Goal: Navigation & Orientation: Find specific page/section

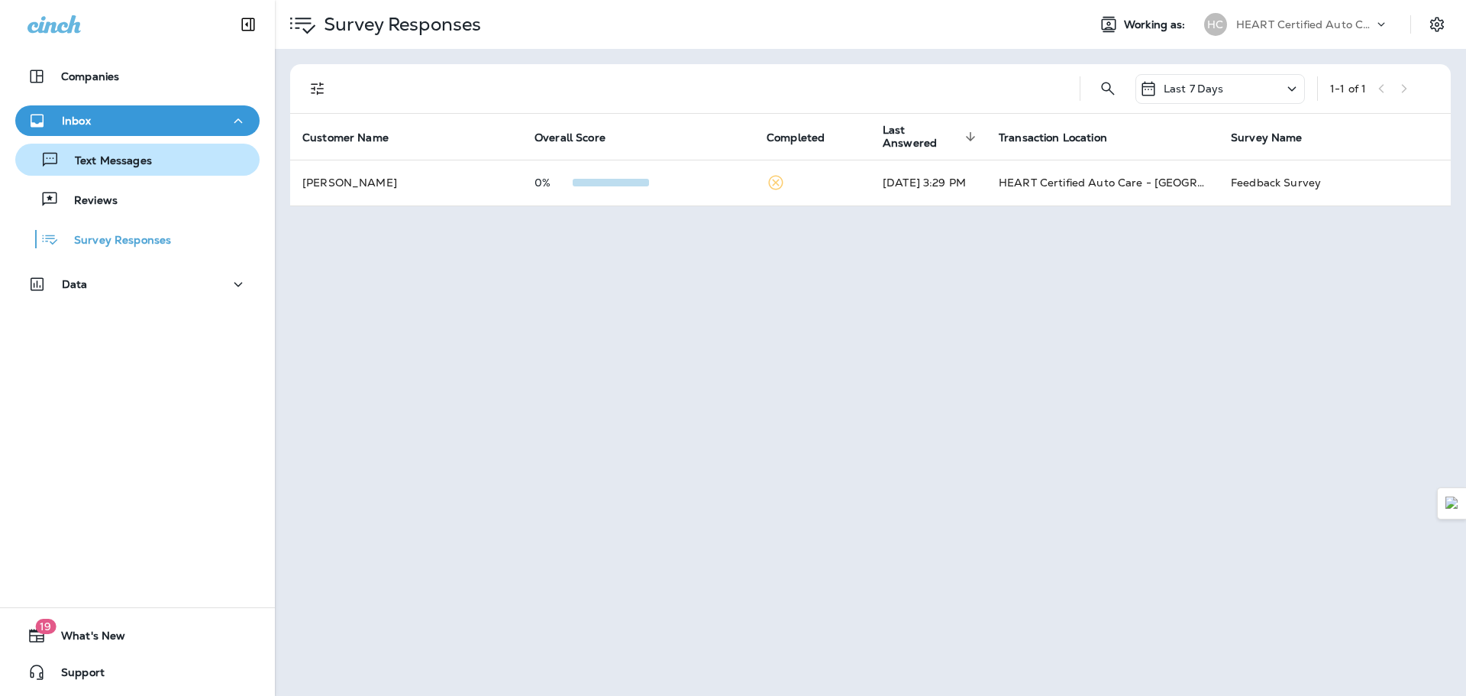
click at [131, 151] on div "Text Messages" at bounding box center [86, 159] width 131 height 23
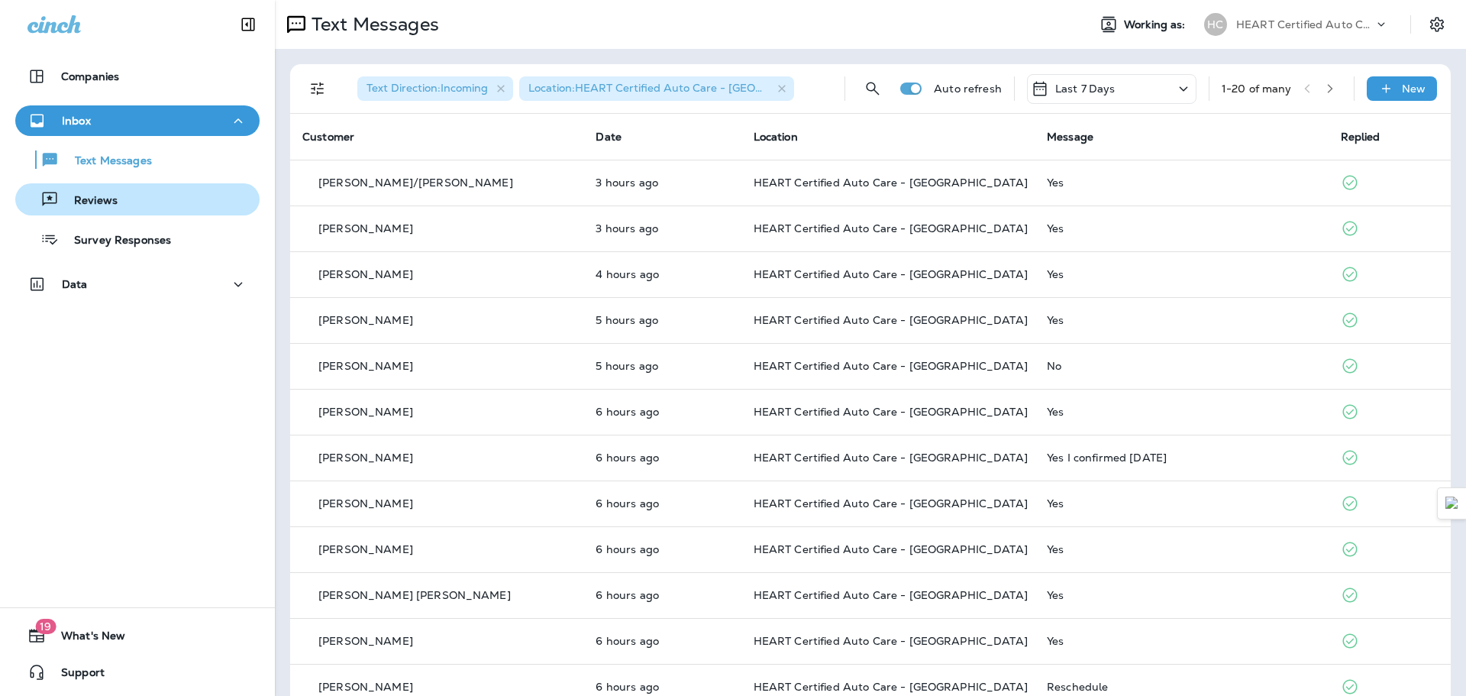
click at [134, 194] on div "Reviews" at bounding box center [137, 199] width 232 height 23
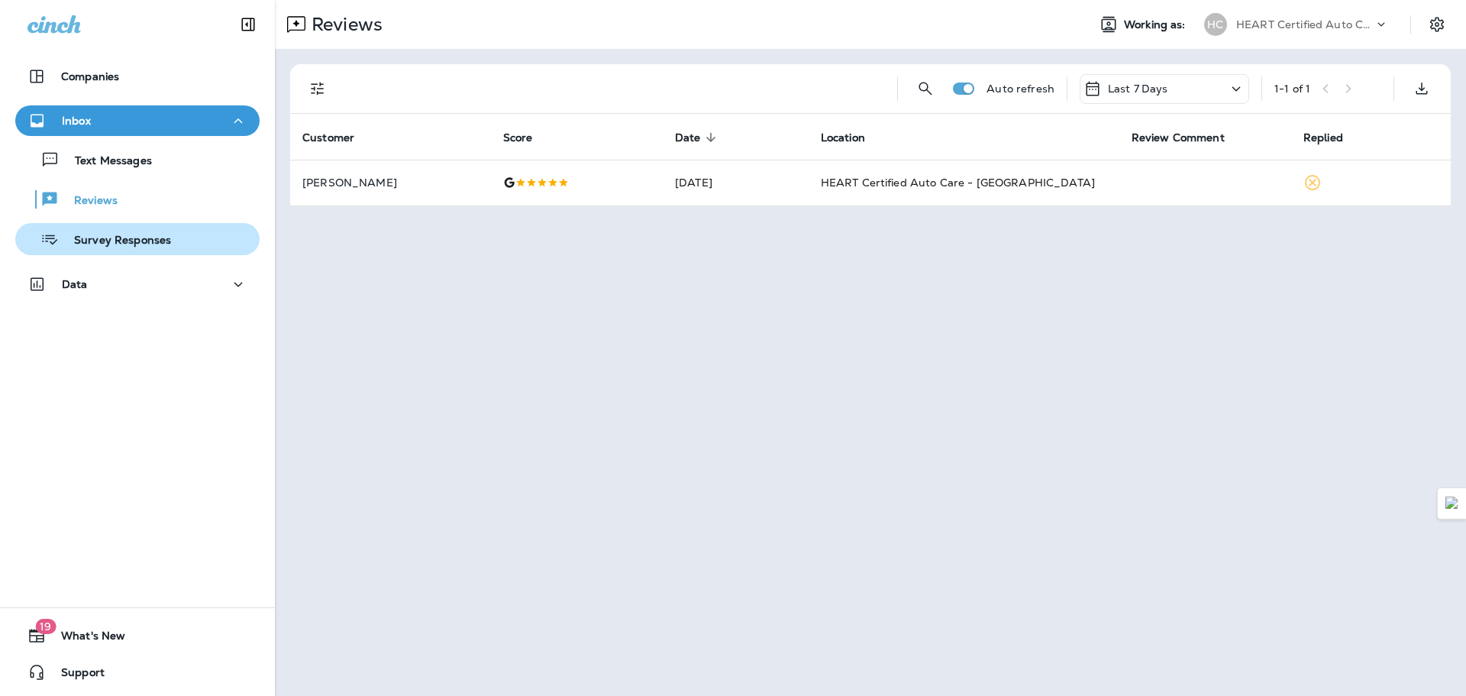
click at [138, 234] on p "Survey Responses" at bounding box center [115, 241] width 112 height 15
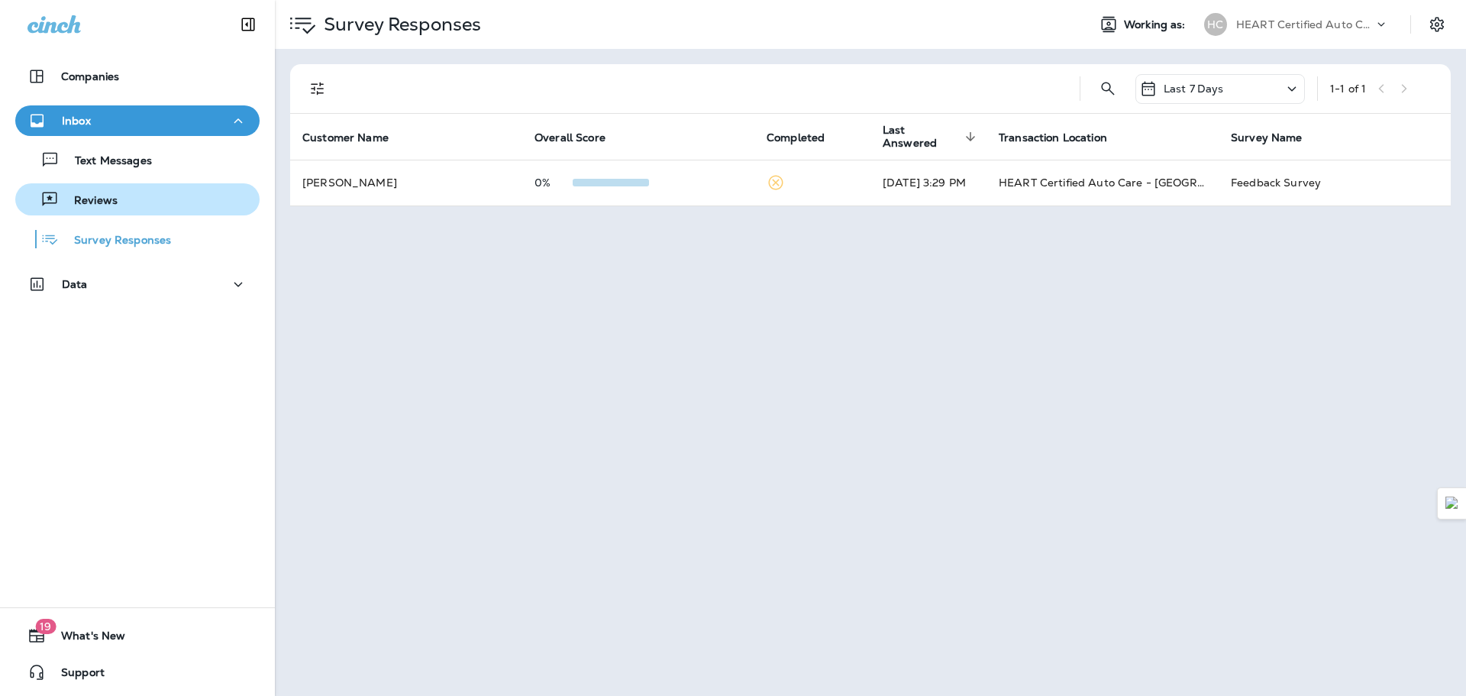
click at [126, 203] on div "Reviews" at bounding box center [137, 199] width 232 height 23
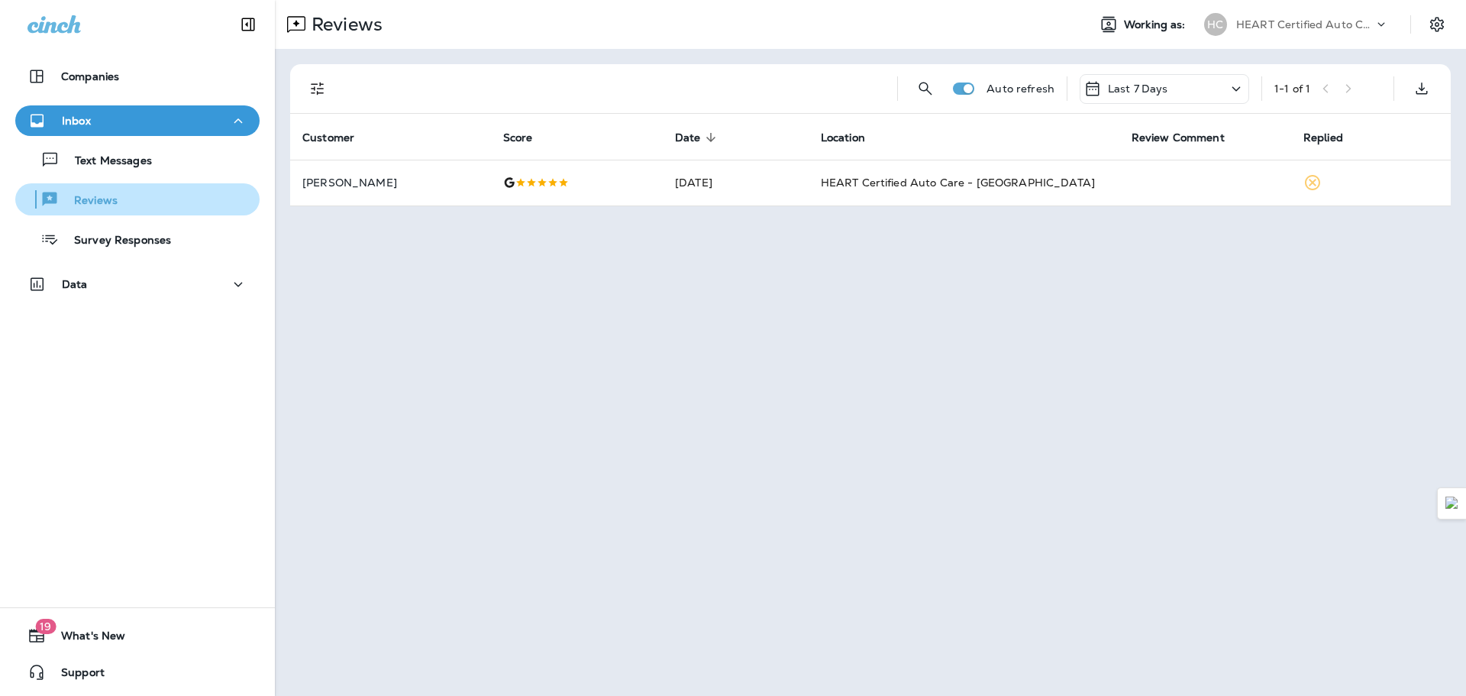
click at [118, 184] on button "Reviews" at bounding box center [137, 199] width 244 height 32
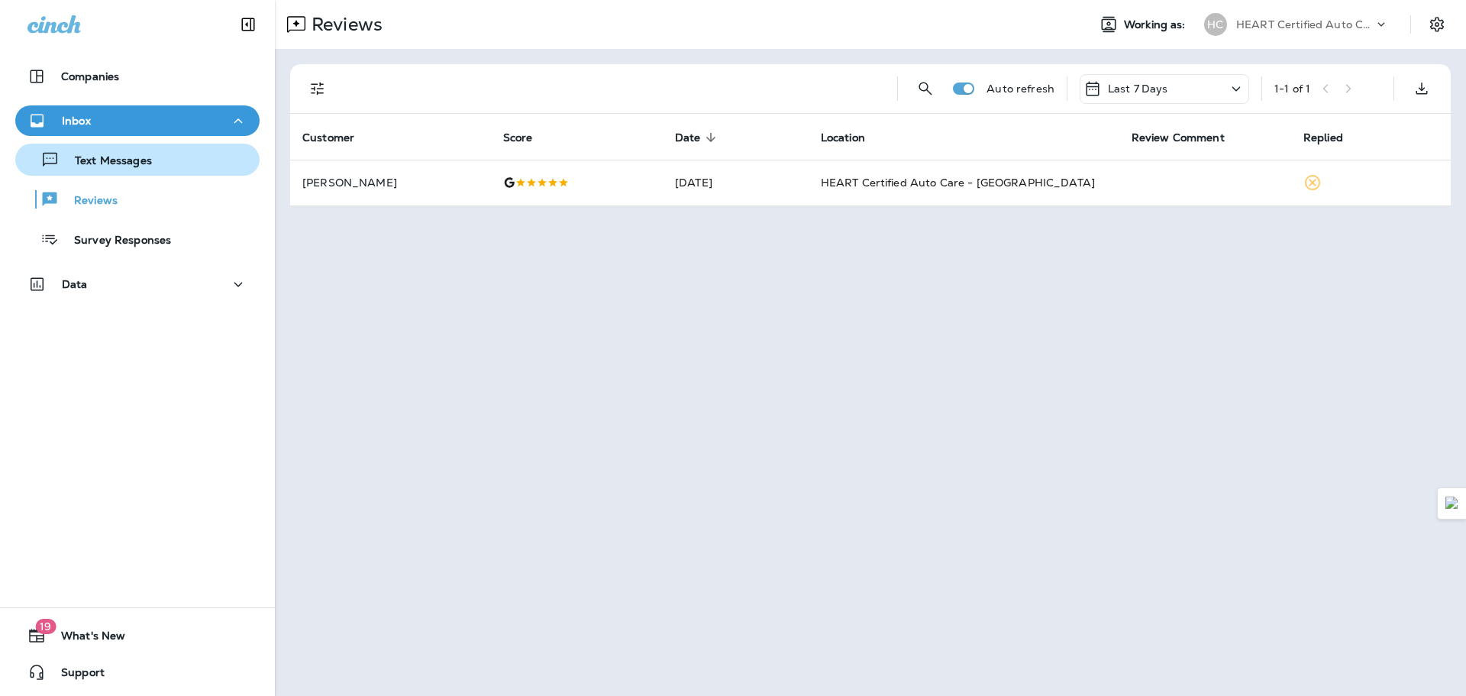
click at [123, 172] on button "Text Messages" at bounding box center [137, 160] width 244 height 32
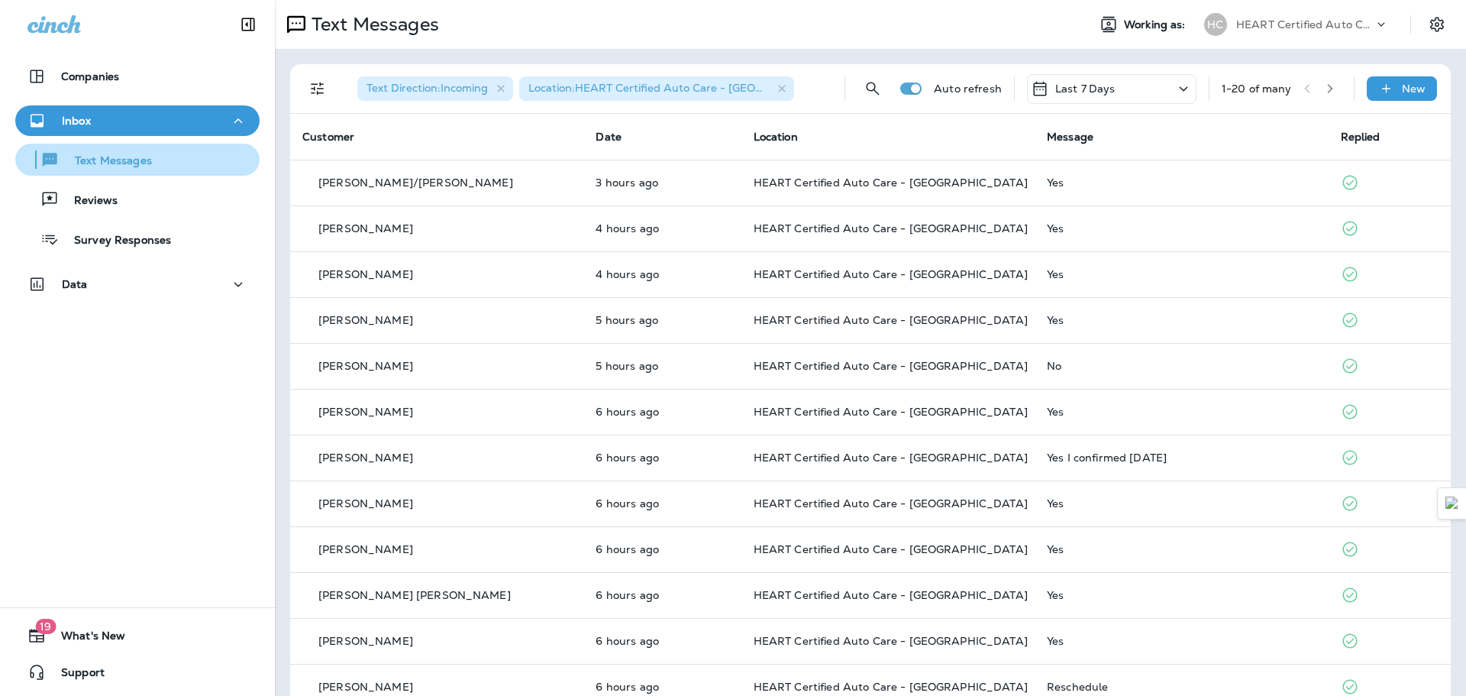
click at [131, 169] on div "Text Messages" at bounding box center [86, 159] width 131 height 23
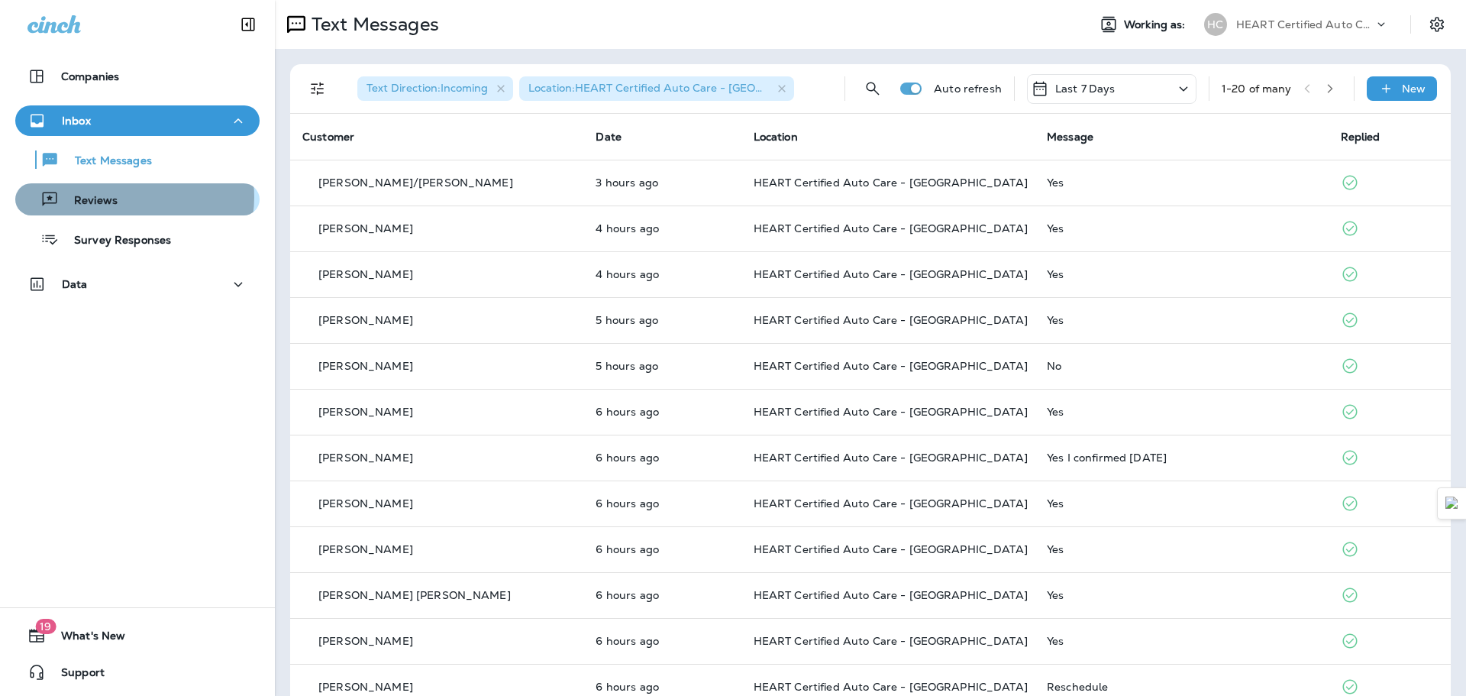
click at [130, 197] on div "Reviews" at bounding box center [137, 199] width 232 height 23
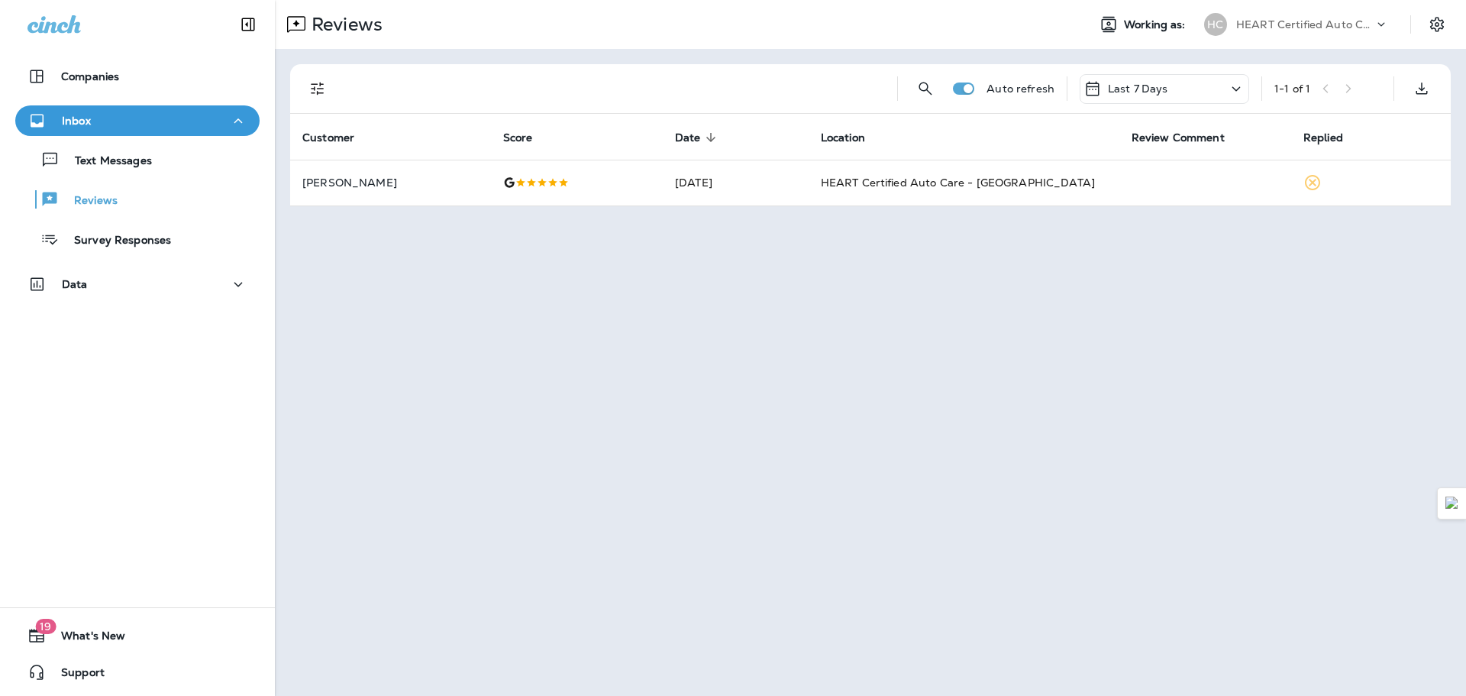
click at [131, 176] on div "Text Messages Reviews Survey Responses" at bounding box center [137, 195] width 244 height 119
click at [141, 234] on p "Survey Responses" at bounding box center [115, 241] width 112 height 15
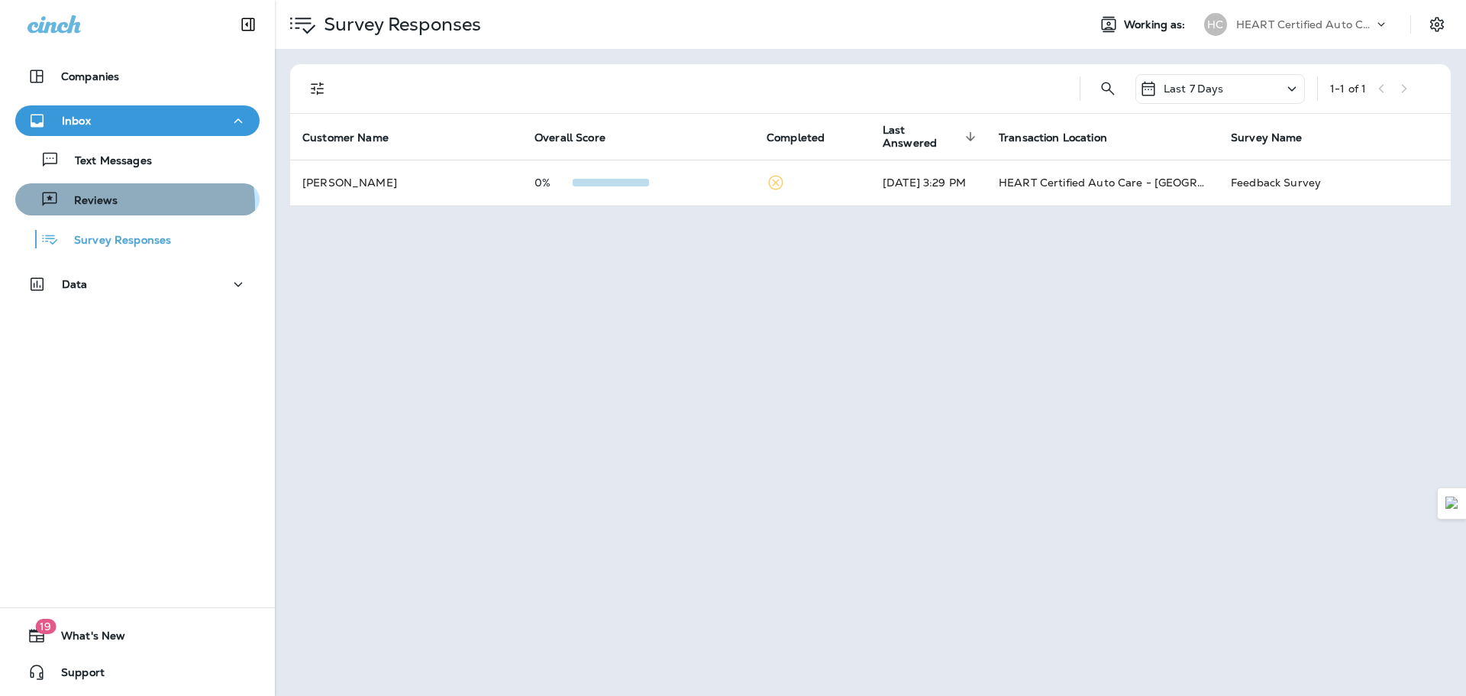
click at [121, 206] on div "Reviews" at bounding box center [137, 199] width 232 height 23
